Goal: Task Accomplishment & Management: Use online tool/utility

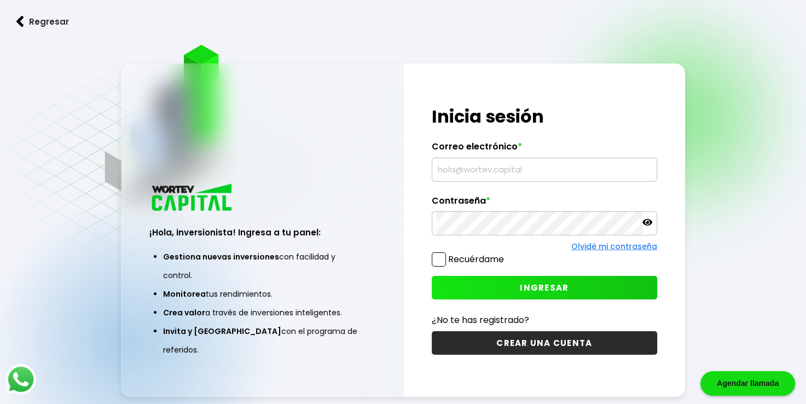
type input "[EMAIL_ADDRESS][DOMAIN_NAME]"
click at [549, 281] on button "INGRESAR" at bounding box center [544, 288] width 225 height 24
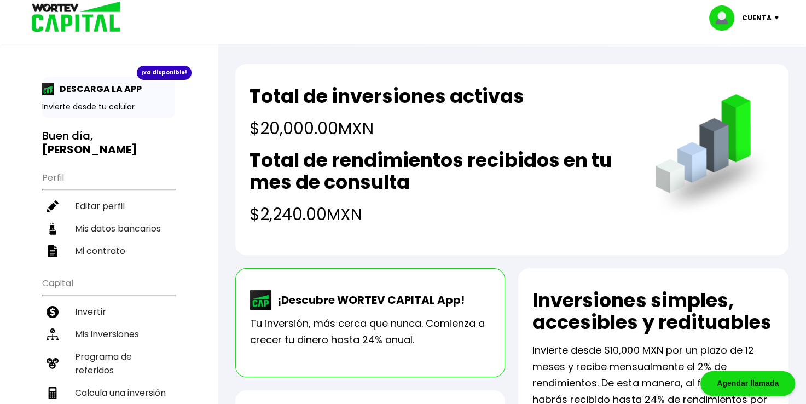
click at [259, 209] on h4 "$2,240.00 MXN" at bounding box center [441, 214] width 384 height 25
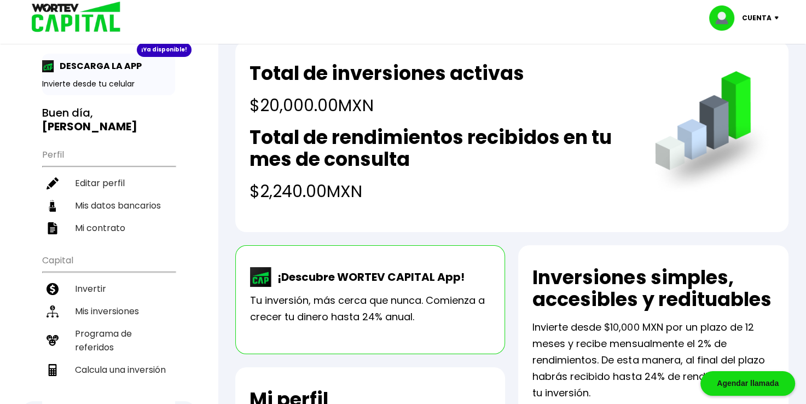
scroll to position [7, 0]
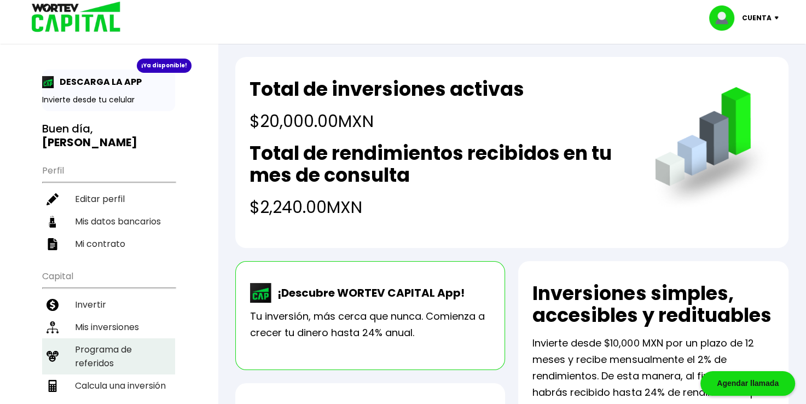
click at [112, 374] on li "Calcula una inversión" at bounding box center [108, 385] width 133 height 22
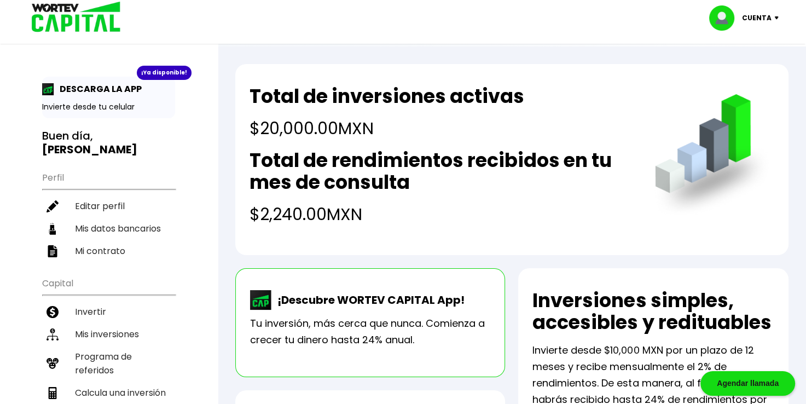
select select "1"
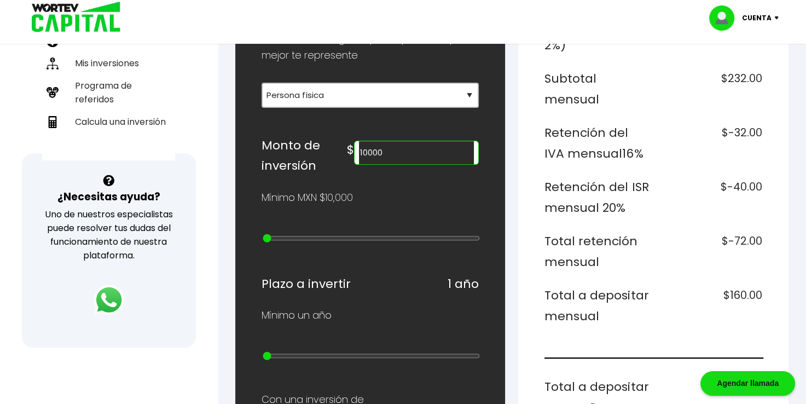
scroll to position [274, 0]
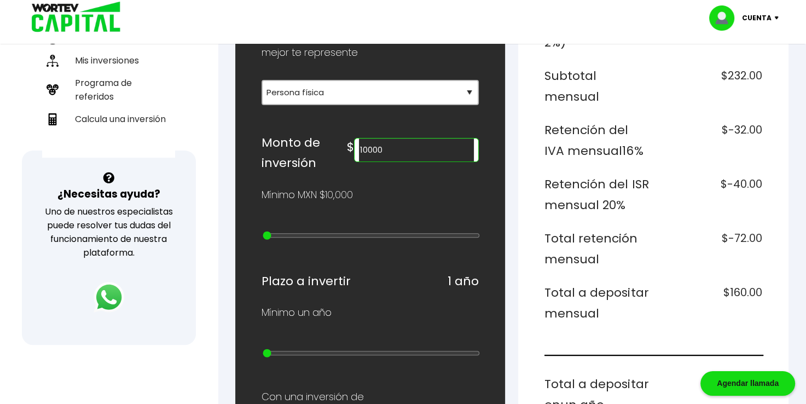
drag, startPoint x: 393, startPoint y: 146, endPoint x: 350, endPoint y: 150, distance: 42.8
click at [350, 150] on div "Monto de inversión $ 10000" at bounding box center [371, 152] width 218 height 41
type input "20000"
type input "1"
type input "30000"
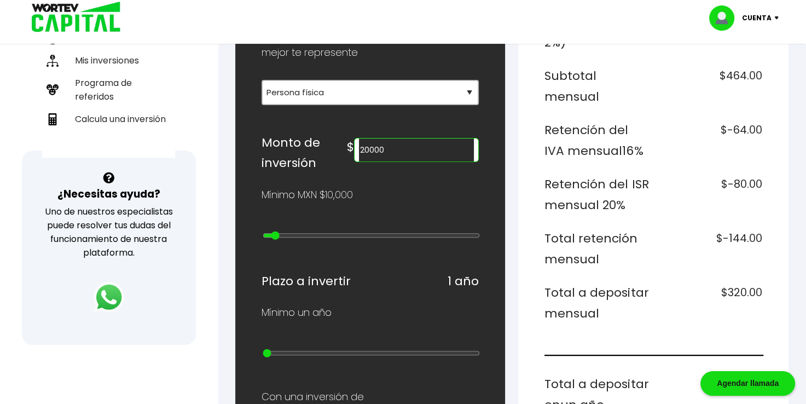
type input "2"
type input "40000"
type input "3"
type input "50000"
type input "4"
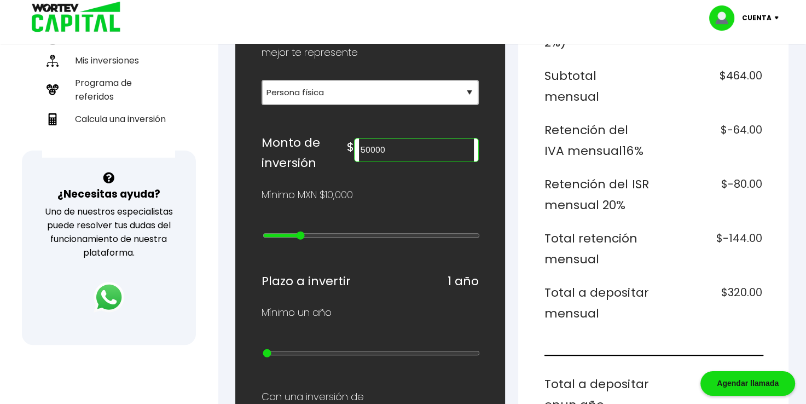
type input "60000"
type input "5"
type input "70000"
type input "6"
type input "80000"
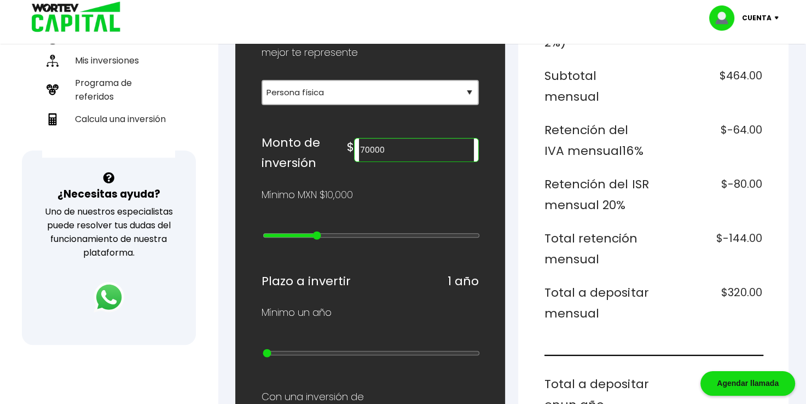
type input "7"
type input "90000"
type input "8"
type input "100000"
type input "9"
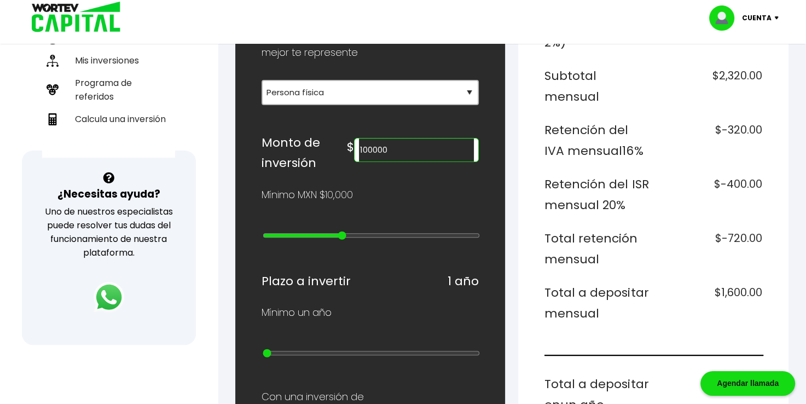
type input "200000"
type input "10"
type input "300000"
type input "11"
type input "400000"
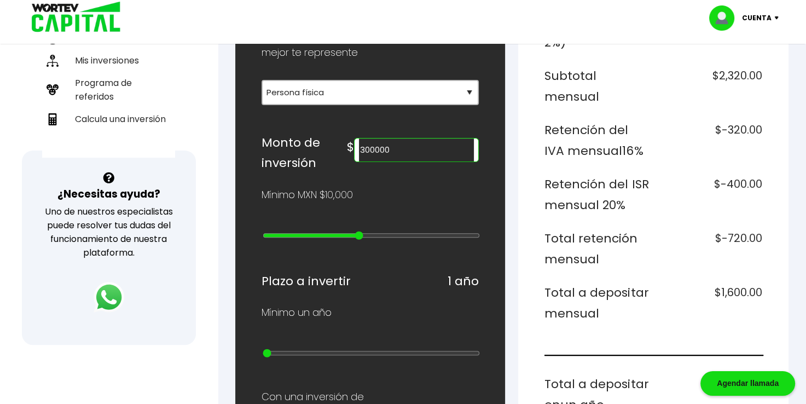
type input "12"
type input "500000"
type input "13"
type input "600000"
type input "14"
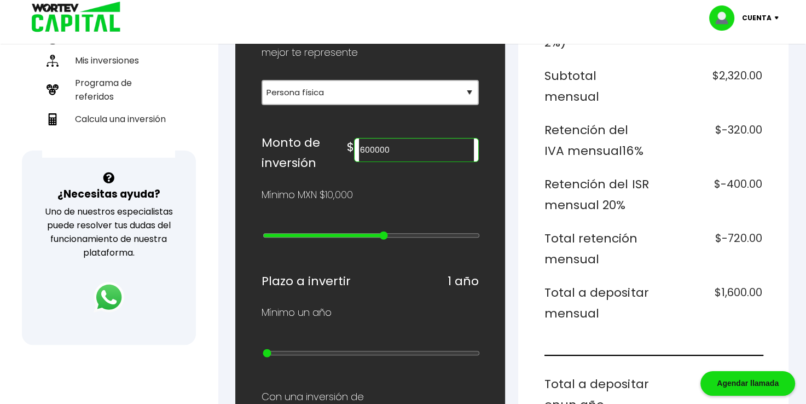
type input "700000"
type input "15"
type input "800000"
type input "16"
type input "900000"
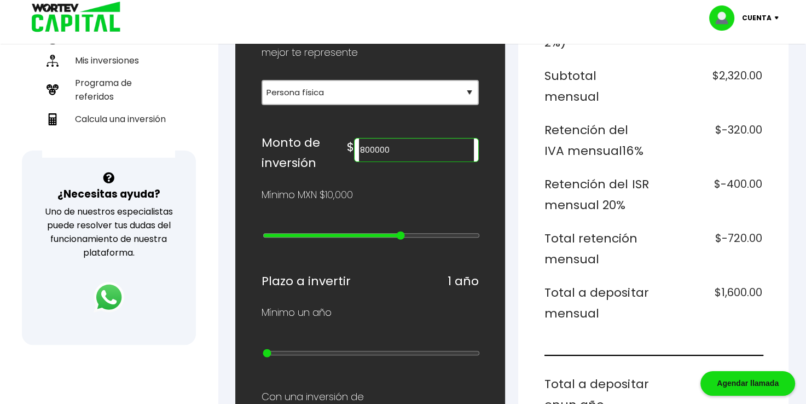
type input "17"
type input "1000000"
type input "18"
type input "2000000"
type input "19"
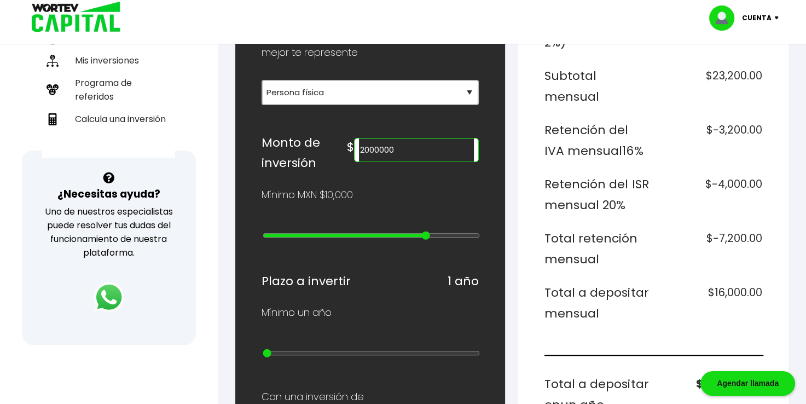
type input "3000000"
type input "20"
type input "4000000"
type input "21"
type input "5000000"
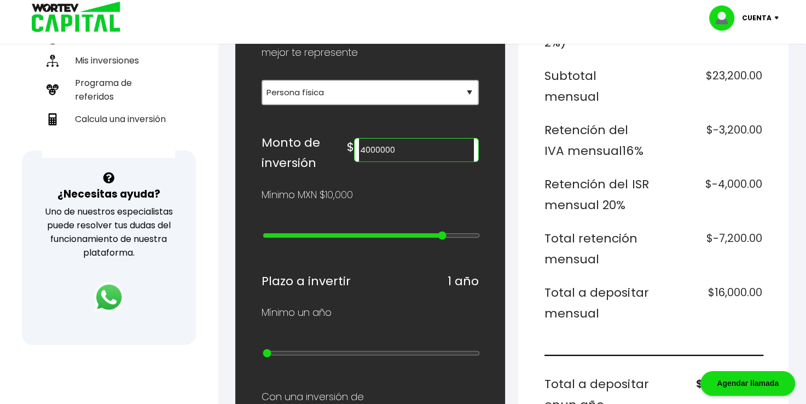
type input "22"
type input "10000000"
type input "23"
type input "15000000"
type input "24"
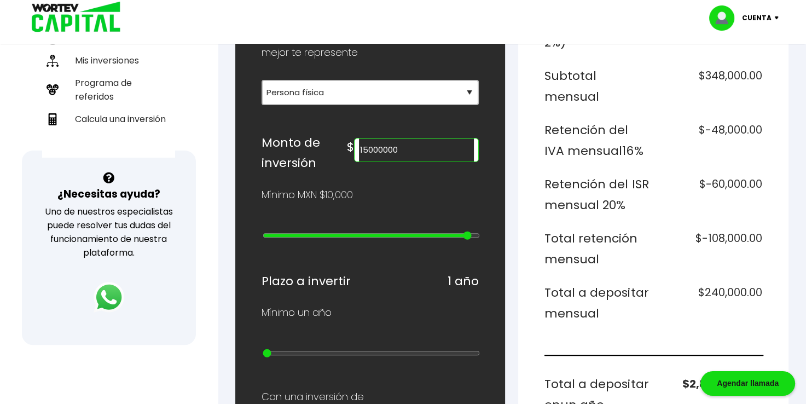
type input "20000000"
drag, startPoint x: 269, startPoint y: 233, endPoint x: 485, endPoint y: 238, distance: 216.2
type input "25"
click at [480, 238] on input "range" at bounding box center [372, 235] width 218 height 9
click at [427, 147] on input "20000000" at bounding box center [416, 149] width 115 height 23
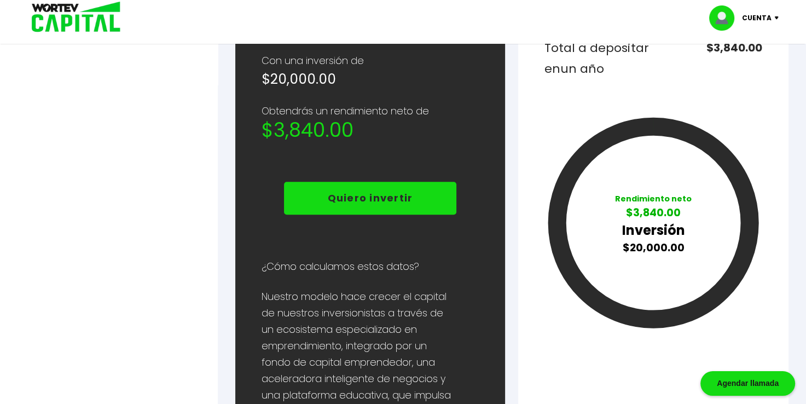
scroll to position [607, 0]
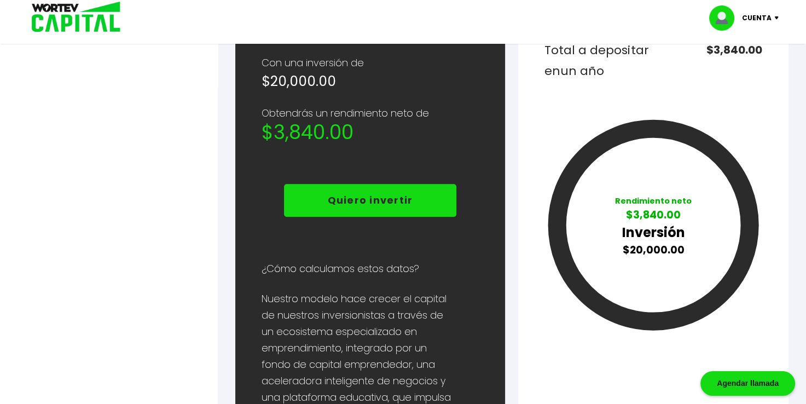
type input "20000"
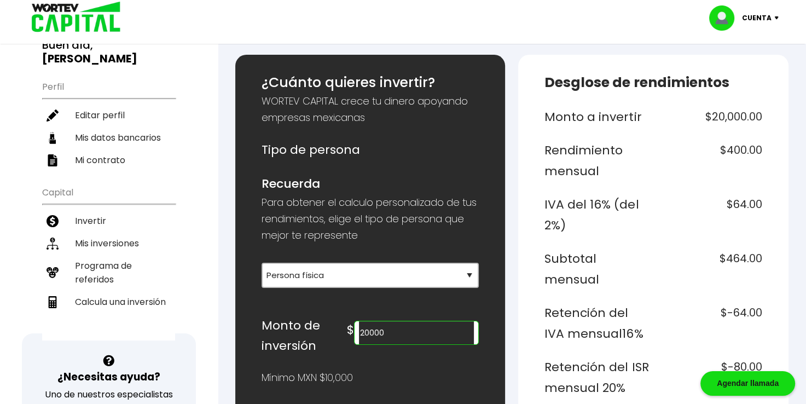
scroll to position [60, 0]
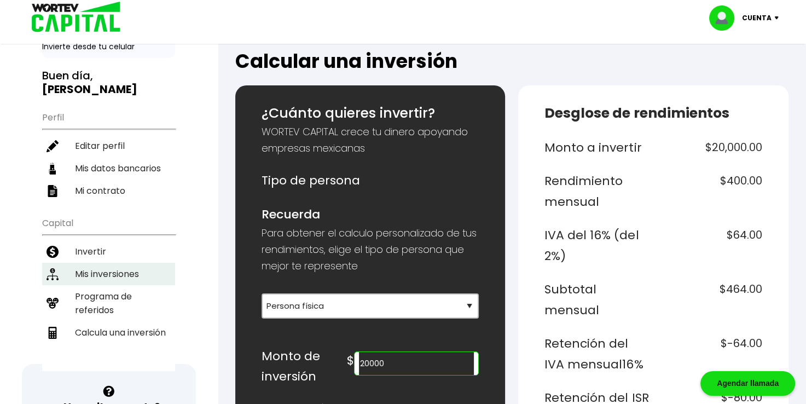
click at [97, 263] on li "Mis inversiones" at bounding box center [108, 274] width 133 height 22
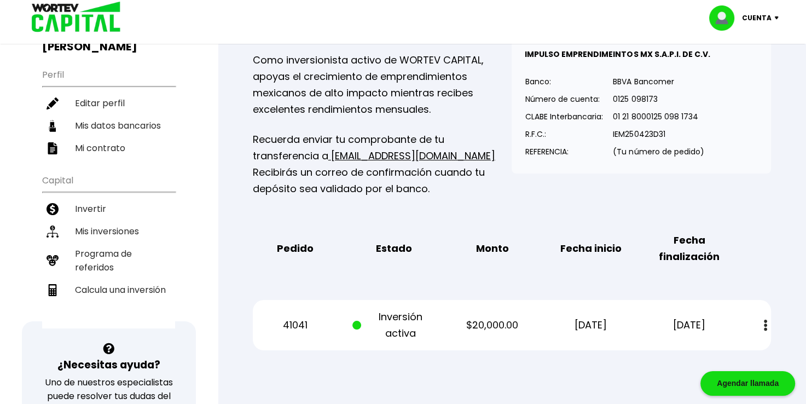
scroll to position [109, 0]
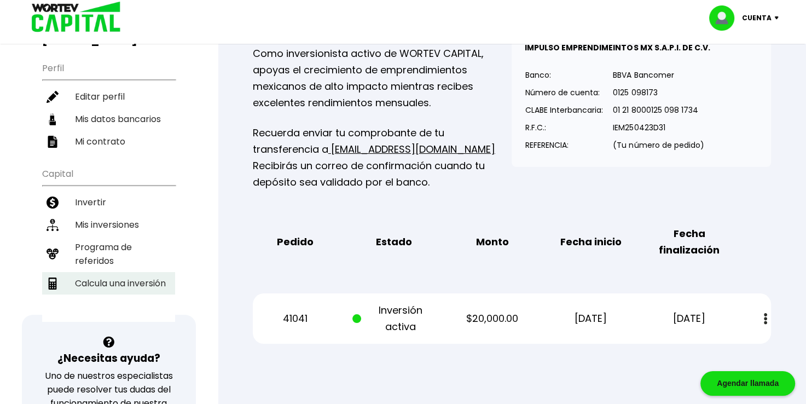
click at [144, 272] on li "Calcula una inversión" at bounding box center [108, 283] width 133 height 22
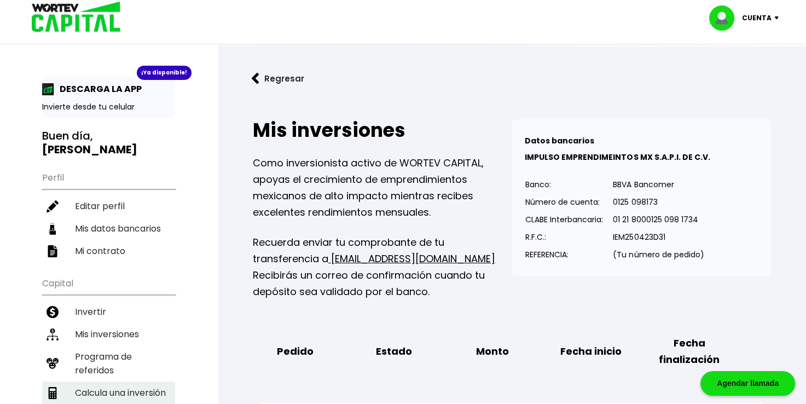
select select "1"
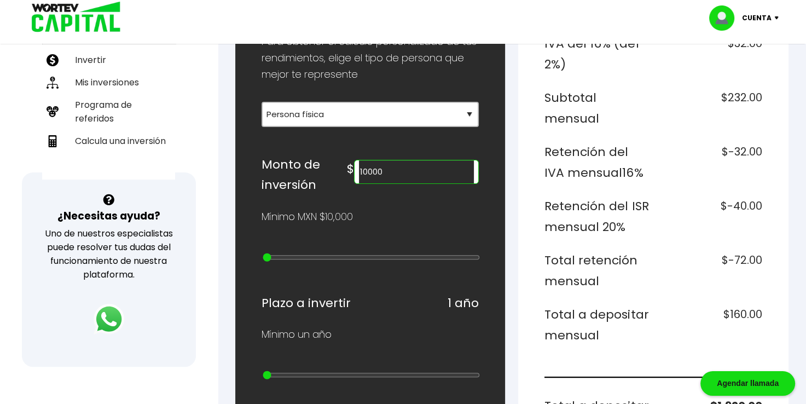
scroll to position [274, 0]
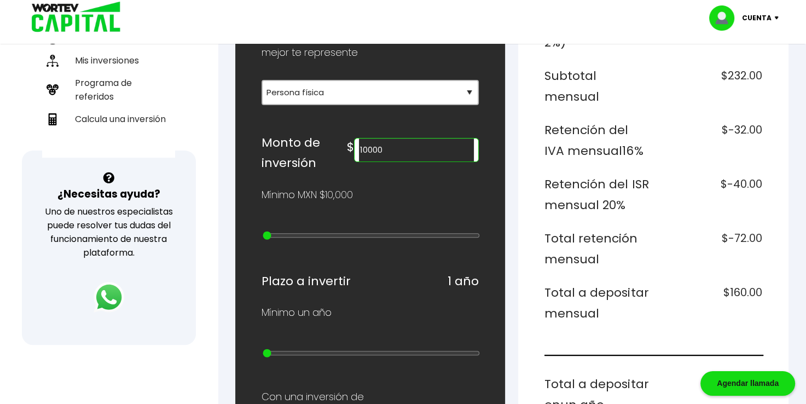
drag, startPoint x: 418, startPoint y: 147, endPoint x: 360, endPoint y: 149, distance: 58.1
click at [360, 149] on div "Monto de inversión $ 10000" at bounding box center [371, 152] width 218 height 41
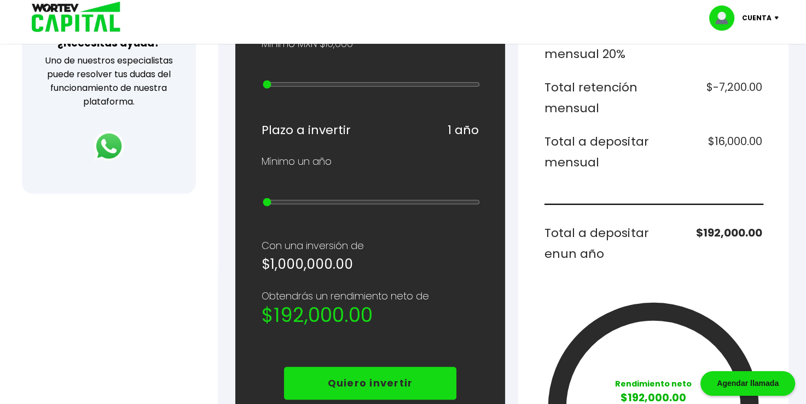
scroll to position [438, 0]
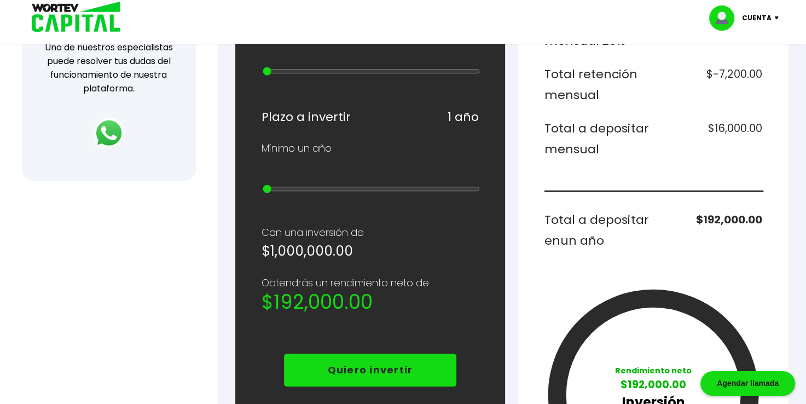
type input "1000000"
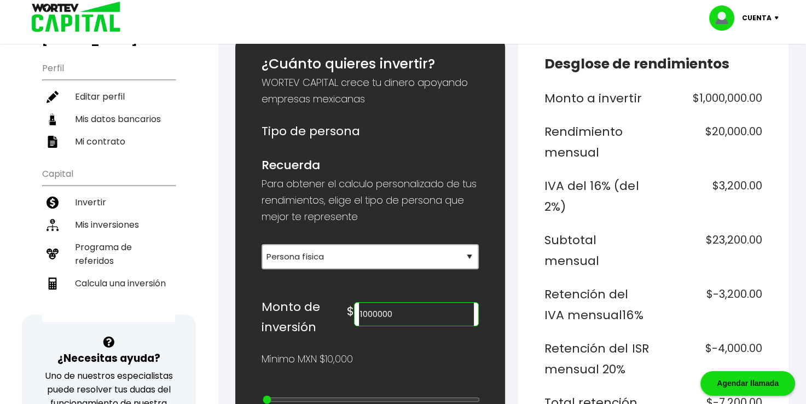
scroll to position [0, 0]
